Goal: Information Seeking & Learning: Learn about a topic

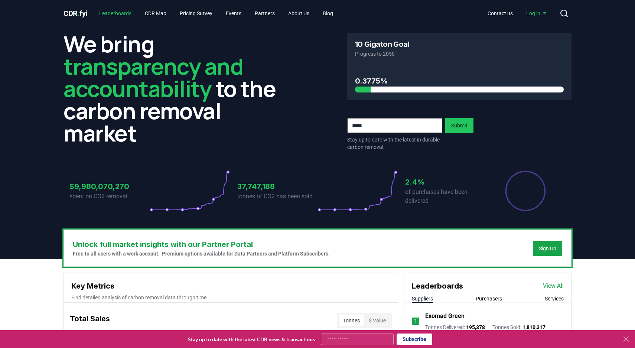
click at [127, 12] on link "Leaderboards" at bounding box center [115, 13] width 44 height 13
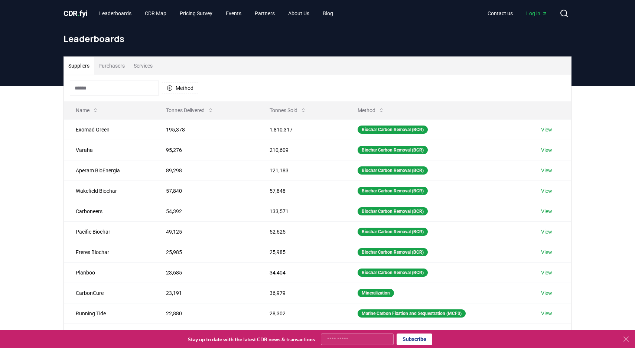
click at [119, 71] on button "Purchasers" at bounding box center [111, 66] width 35 height 18
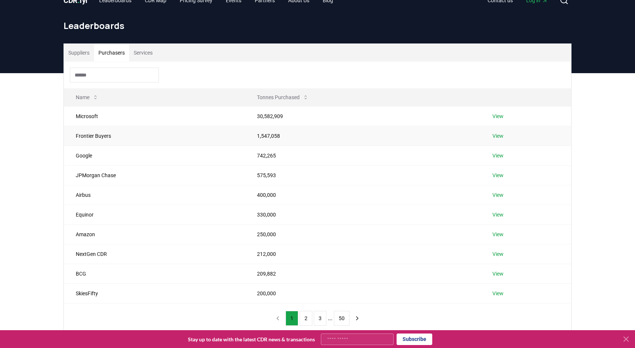
scroll to position [15, 0]
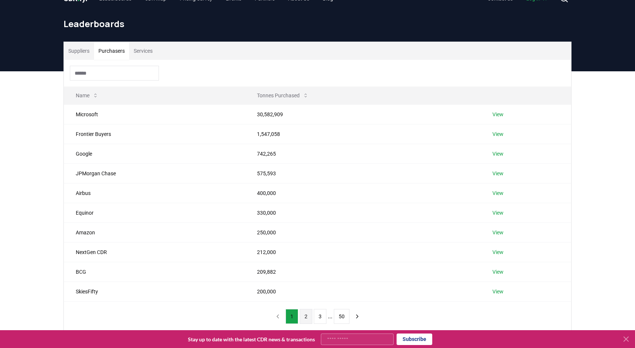
click at [304, 316] on button "2" at bounding box center [306, 316] width 13 height 15
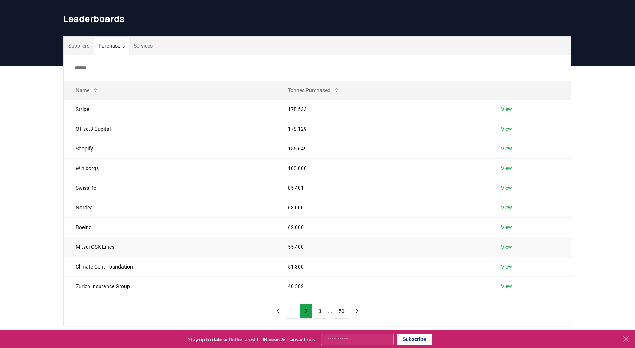
scroll to position [21, 0]
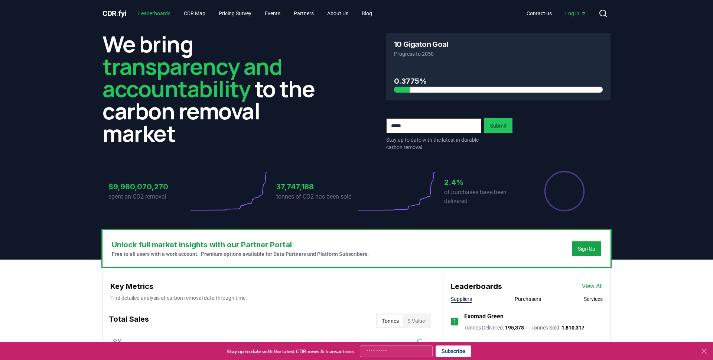
click at [154, 12] on link "Leaderboards" at bounding box center [154, 13] width 44 height 13
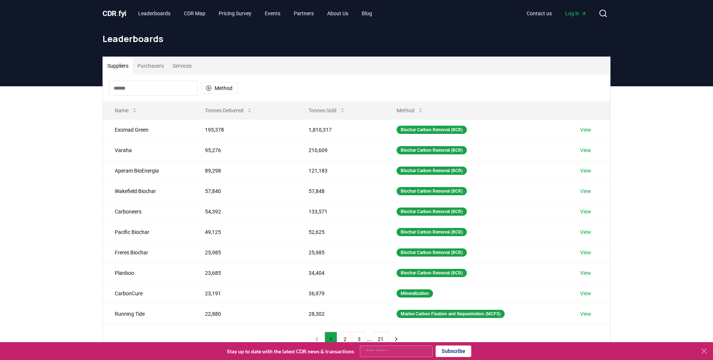
click at [153, 93] on input at bounding box center [153, 88] width 89 height 15
click at [157, 64] on button "Purchasers" at bounding box center [150, 66] width 35 height 18
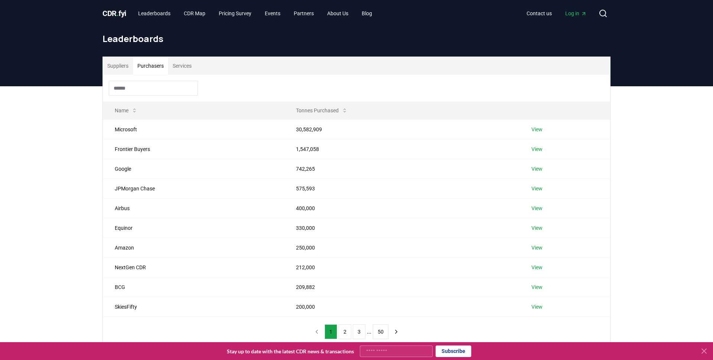
click at [117, 70] on button "Suppliers" at bounding box center [118, 66] width 30 height 18
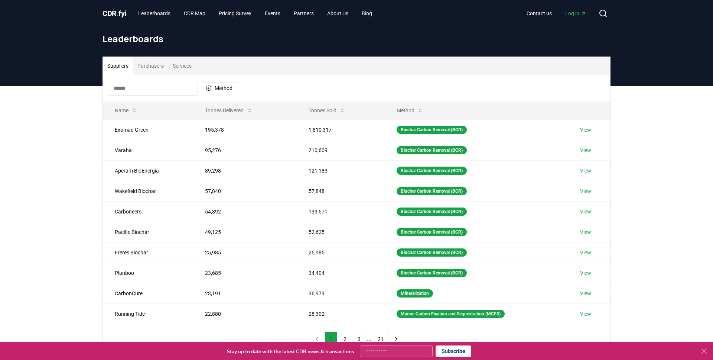
click at [127, 86] on input at bounding box center [153, 88] width 89 height 15
click at [145, 61] on button "Purchasers" at bounding box center [150, 66] width 35 height 18
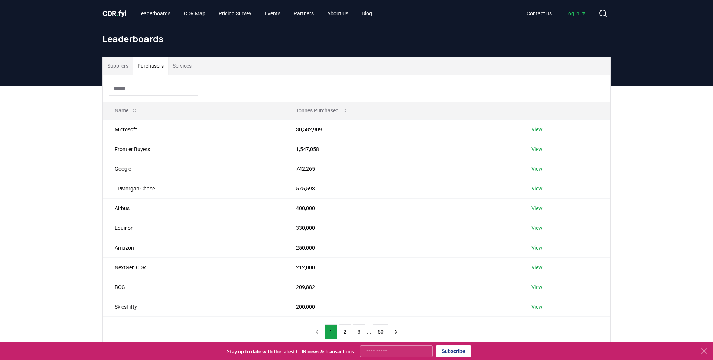
click at [145, 87] on input at bounding box center [153, 88] width 89 height 15
click at [55, 120] on div "Suppliers Purchasers Services Name Tonnes Purchased Microsoft 30,582,909 View F…" at bounding box center [356, 231] width 713 height 290
